Goal: Contribute content: Contribute content

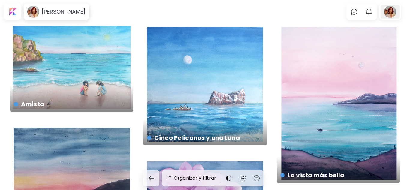
click at [396, 11] on div at bounding box center [389, 12] width 19 height 14
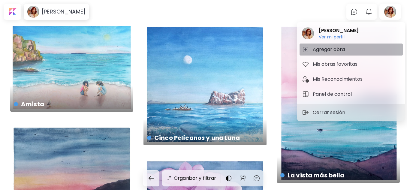
click at [331, 47] on h5 "Agregar obra" at bounding box center [330, 49] width 34 height 7
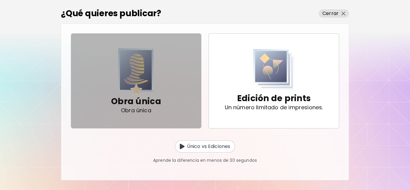
click at [133, 82] on img "button" at bounding box center [135, 71] width 35 height 47
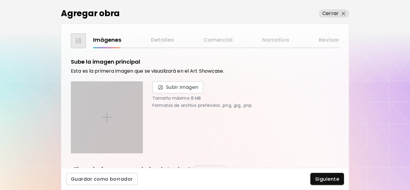
click at [108, 116] on img at bounding box center [107, 118] width 10 height 10
click at [0, 0] on input "file" at bounding box center [0, 0] width 0 height 0
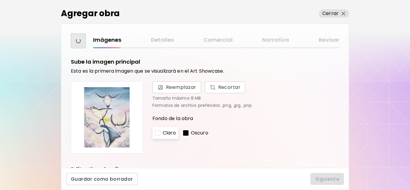
scroll to position [188, 0]
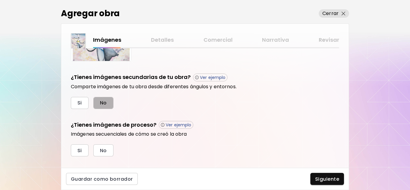
click at [103, 103] on span "No" at bounding box center [103, 103] width 7 height 6
click at [107, 153] on button "No" at bounding box center [103, 150] width 20 height 12
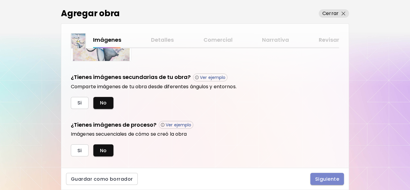
click at [335, 177] on span "Siguiente" at bounding box center [327, 179] width 24 height 6
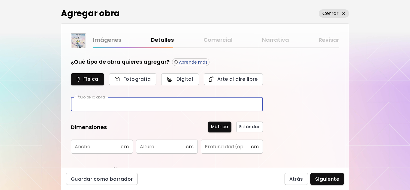
click at [128, 102] on input "text" at bounding box center [167, 104] width 192 height 14
type input "******"
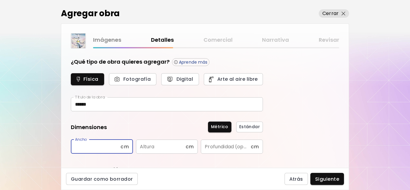
click at [89, 148] on input "text" at bounding box center [96, 147] width 50 height 14
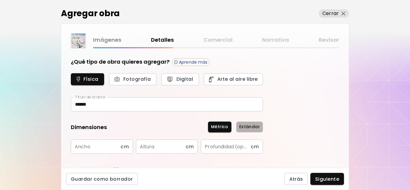
click at [250, 126] on span "Estándar" at bounding box center [249, 127] width 21 height 6
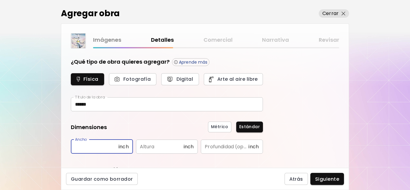
click at [112, 146] on input "text" at bounding box center [95, 147] width 48 height 14
type input "*"
click at [163, 139] on div "Dimensiones Métrico Estándar Ancho * inch Ancho Altura inch Altura Profundidad …" at bounding box center [167, 138] width 192 height 31
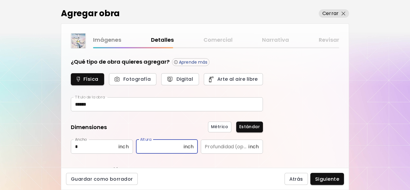
click at [162, 148] on input "text" at bounding box center [160, 147] width 48 height 14
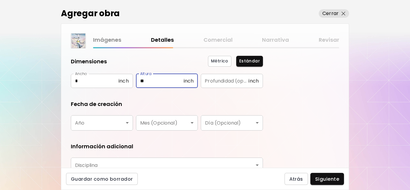
scroll to position [87, 0]
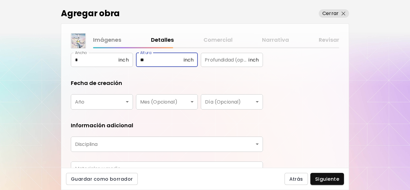
type input "**"
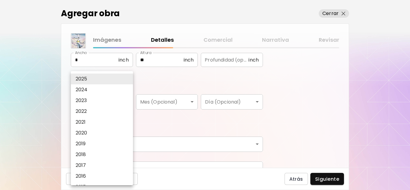
click at [122, 104] on body "[DOMAIN_NAME]/ElyCandiani Agregar obra Administrar obras Editar perfil My BioLi…" at bounding box center [205, 95] width 410 height 190
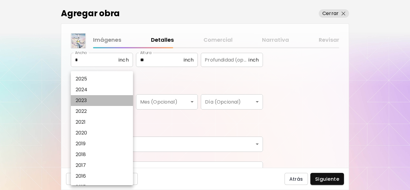
click at [103, 100] on li "2023" at bounding box center [103, 100] width 65 height 11
type input "****"
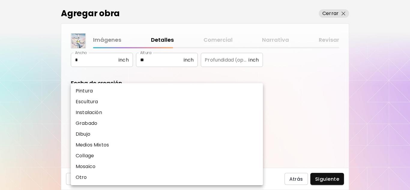
click at [119, 143] on body "[DOMAIN_NAME]/ElyCandiani Agregar obra Administrar obras Editar perfil My BioLi…" at bounding box center [205, 95] width 410 height 190
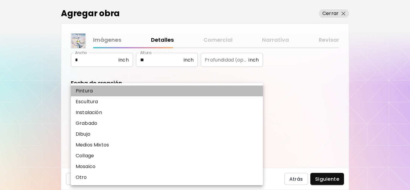
click at [107, 87] on li "Pintura" at bounding box center [167, 91] width 192 height 11
type input "********"
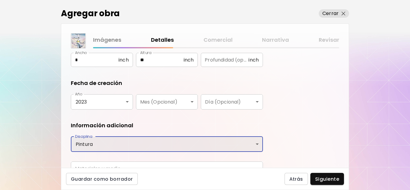
scroll to position [119, 0]
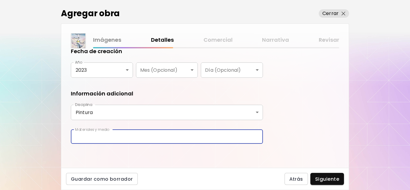
click at [202, 138] on input "text" at bounding box center [167, 137] width 192 height 14
type input "**********"
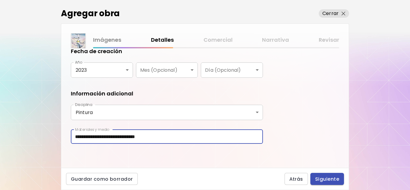
click at [334, 176] on span "Siguiente" at bounding box center [327, 179] width 24 height 6
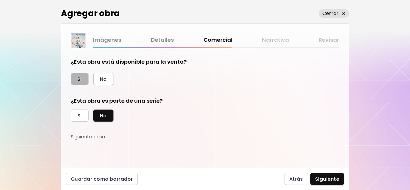
click at [87, 78] on button "Si" at bounding box center [80, 79] width 18 height 12
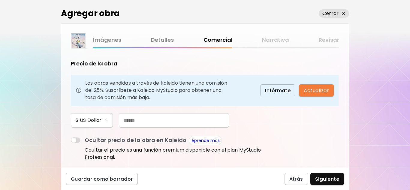
scroll to position [41, 0]
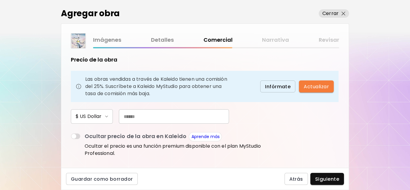
click at [201, 117] on input "text" at bounding box center [174, 116] width 110 height 14
type input "*"
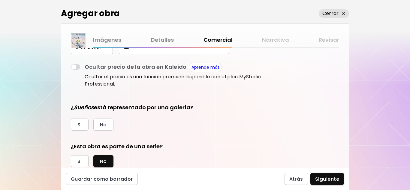
scroll to position [112, 0]
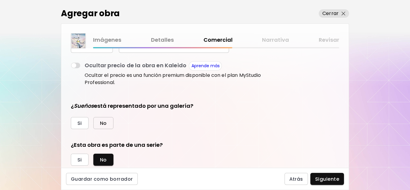
type input "***"
click at [107, 125] on span "No" at bounding box center [103, 123] width 7 height 6
click at [318, 175] on button "Siguiente" at bounding box center [327, 179] width 34 height 12
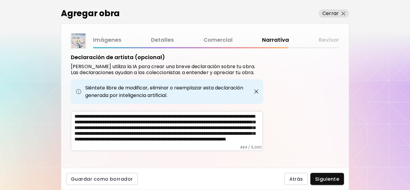
scroll to position [237, 0]
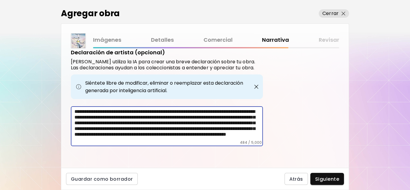
click at [204, 124] on textarea "**********" at bounding box center [168, 125] width 188 height 32
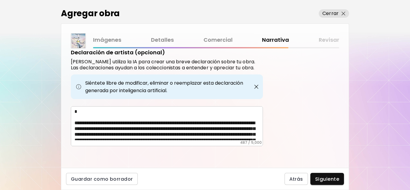
click at [383, 60] on div "Agregar obra Cerrar Imágenes Detalles Comercial Narrativa Revisar Etiquetas de …" at bounding box center [205, 95] width 410 height 190
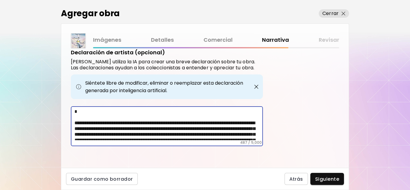
click at [186, 116] on textarea "**********" at bounding box center [168, 125] width 188 height 32
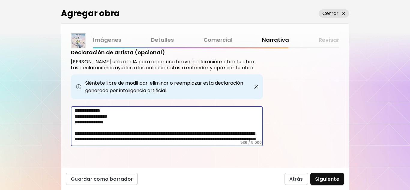
scroll to position [0, 0]
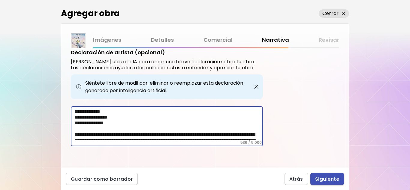
type textarea "**********"
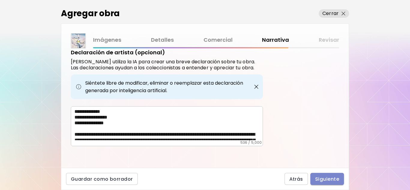
click at [336, 177] on span "Siguiente" at bounding box center [327, 179] width 24 height 6
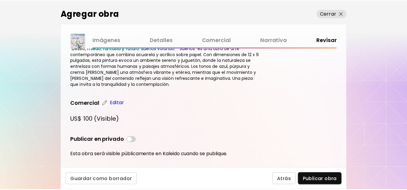
scroll to position [218, 0]
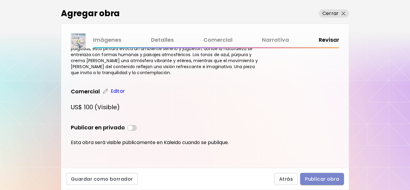
click at [324, 180] on span "Publicar obra" at bounding box center [322, 179] width 34 height 6
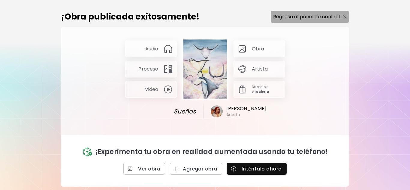
click at [321, 18] on p "Regresa al panel de control" at bounding box center [306, 16] width 67 height 7
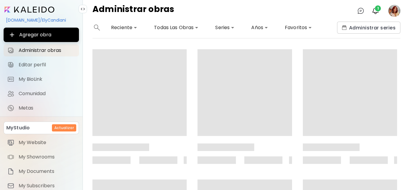
click at [392, 11] on image at bounding box center [394, 11] width 12 height 12
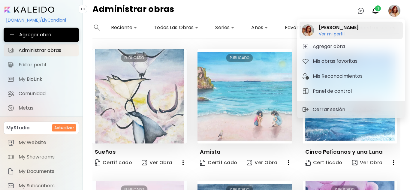
click at [336, 34] on h6 "Ver mi perfil" at bounding box center [339, 33] width 40 height 5
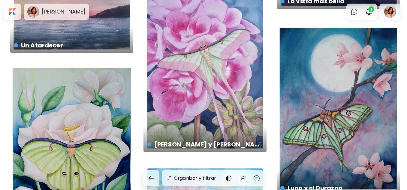
scroll to position [186, 0]
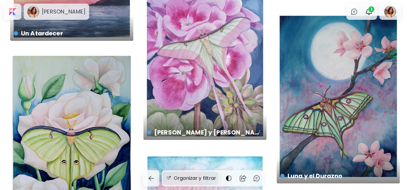
click at [180, 182] on div "Organizar y filtrar" at bounding box center [191, 178] width 56 height 13
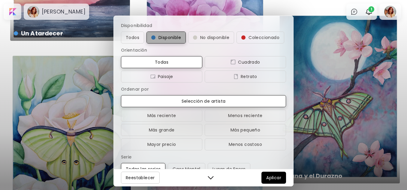
click at [163, 36] on span "Disponible" at bounding box center [166, 37] width 30 height 7
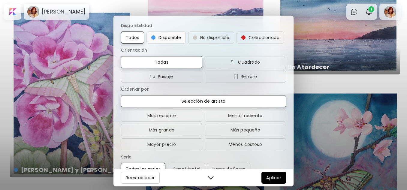
click at [167, 34] on span "Disponible" at bounding box center [166, 37] width 30 height 7
click at [273, 177] on span "Aplicar" at bounding box center [273, 177] width 15 height 7
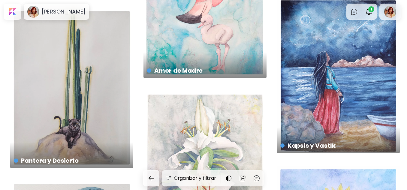
scroll to position [856, 0]
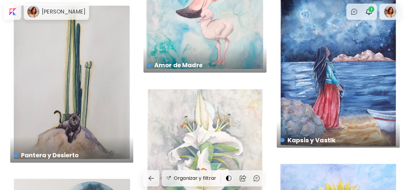
click at [346, 109] on div "Kapsis y Vastlk US$ 130 | 22.9 x 30.5 cm" at bounding box center [338, 71] width 123 height 154
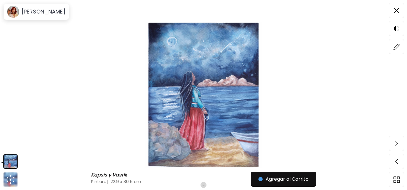
scroll to position [34, 0]
click at [397, 50] on span at bounding box center [396, 46] width 13 height 13
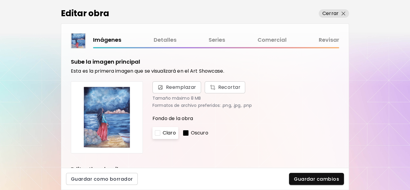
click at [108, 119] on img at bounding box center [107, 117] width 62 height 62
click at [185, 84] on span "Reemplazar" at bounding box center [181, 87] width 30 height 7
click at [0, 0] on input "Reemplazar Recortar" at bounding box center [0, 0] width 0 height 0
click at [311, 176] on span "Guardar cambios" at bounding box center [316, 179] width 45 height 6
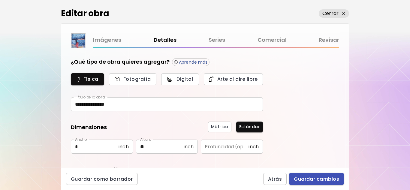
type input "********"
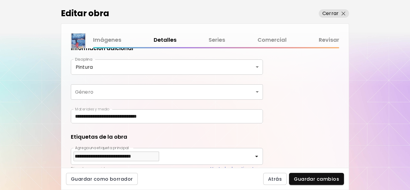
scroll to position [165, 0]
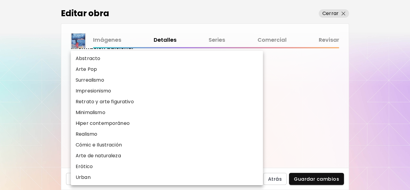
click at [252, 84] on body "**********" at bounding box center [205, 95] width 410 height 190
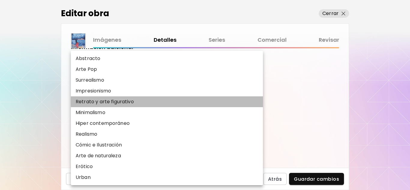
click at [211, 104] on li "Retrato y arte figurativo" at bounding box center [167, 101] width 192 height 11
type input "**********"
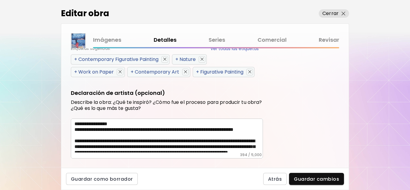
scroll to position [345, 0]
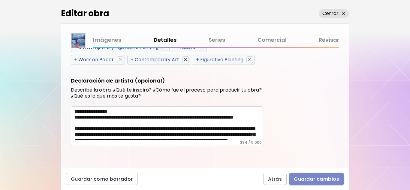
click at [320, 173] on button "Guardar cambios" at bounding box center [316, 179] width 55 height 12
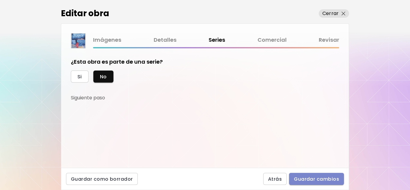
click at [320, 173] on button "Guardar cambios" at bounding box center [316, 179] width 55 height 12
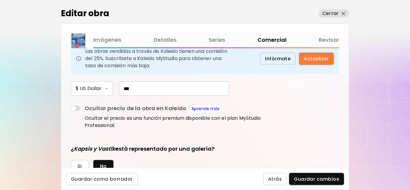
scroll to position [73, 0]
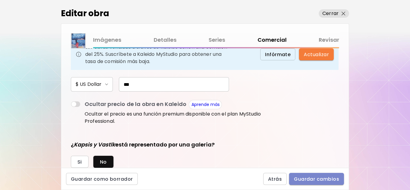
click at [332, 176] on span "Guardar cambios" at bounding box center [316, 179] width 45 height 6
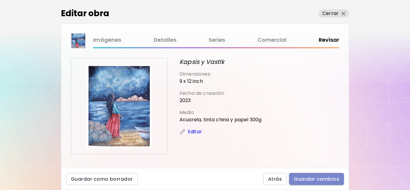
click at [318, 182] on span "Guardar cambios" at bounding box center [316, 179] width 45 height 6
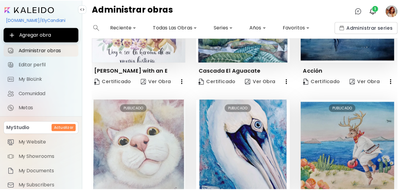
scroll to position [97, 0]
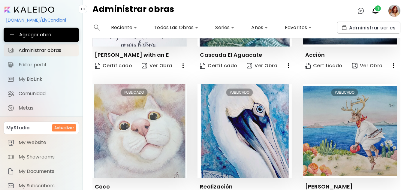
click at [389, 14] on image at bounding box center [394, 11] width 12 height 12
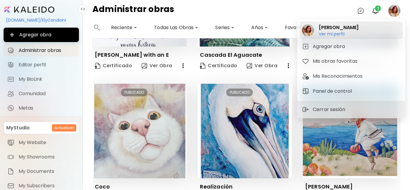
click at [348, 34] on h6 "Ver mi perfil" at bounding box center [339, 33] width 40 height 5
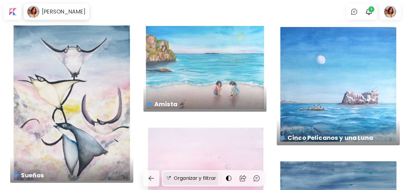
click at [190, 175] on h6 "Organizar y filtrar" at bounding box center [195, 178] width 42 height 7
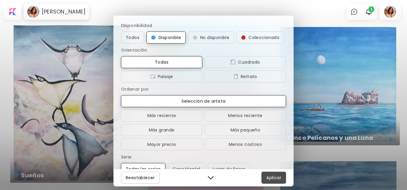
click at [281, 183] on button "Aplicar" at bounding box center [273, 178] width 25 height 12
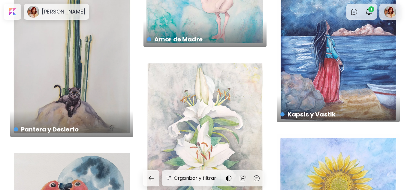
scroll to position [909, 0]
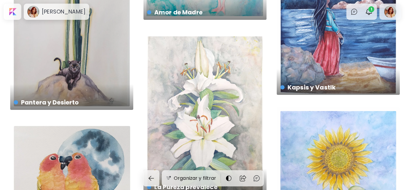
click at [359, 83] on h4 "Kapsis y Vastlk" at bounding box center [337, 87] width 115 height 9
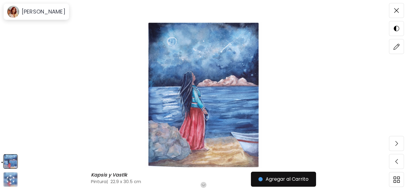
click at [275, 81] on img at bounding box center [203, 95] width 356 height 147
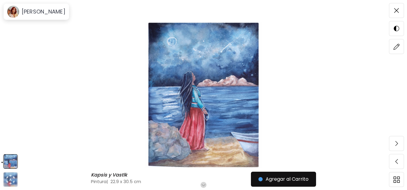
click at [359, 102] on img at bounding box center [203, 95] width 356 height 147
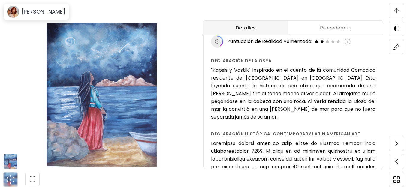
scroll to position [124, 0]
